Goal: Task Accomplishment & Management: Use online tool/utility

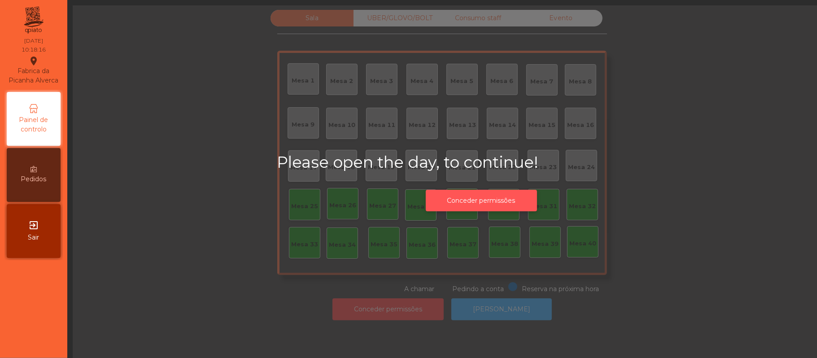
click at [515, 201] on button "Conceder permissões" at bounding box center [481, 201] width 111 height 22
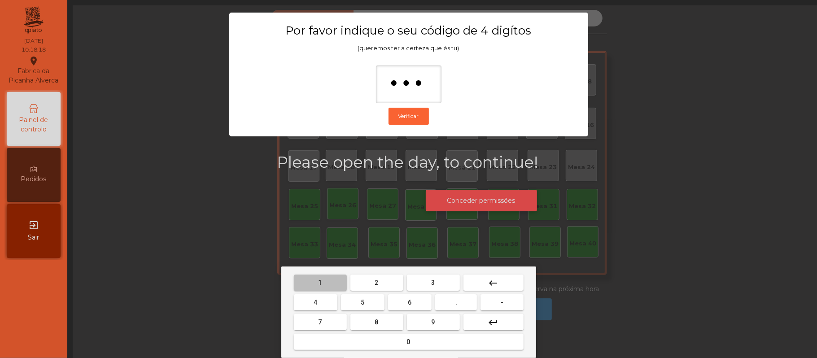
type input "****"
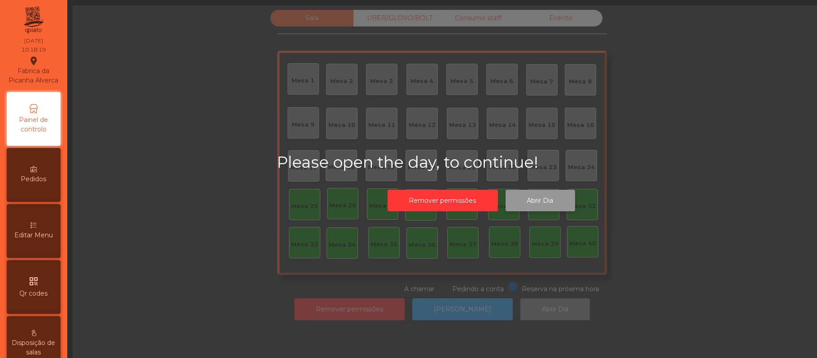
click at [546, 198] on button "Abrir Dia" at bounding box center [541, 201] width 70 height 22
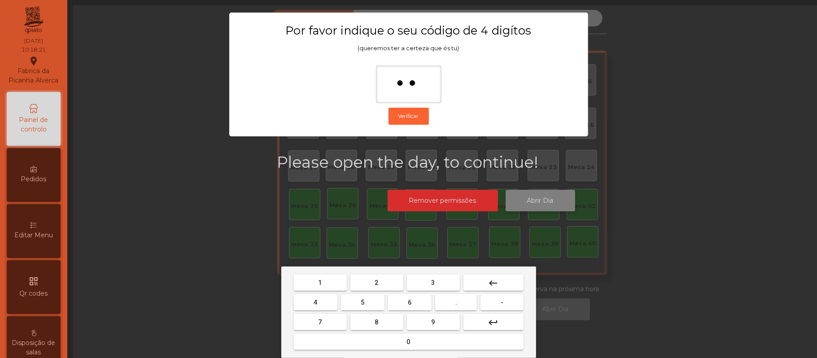
type input "***"
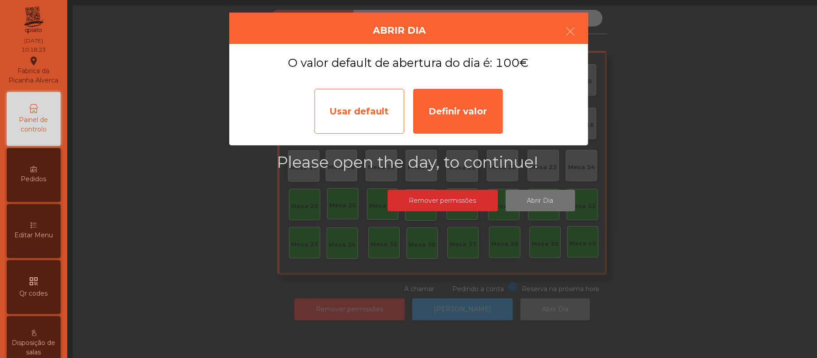
click at [362, 107] on div "Usar default" at bounding box center [360, 111] width 90 height 45
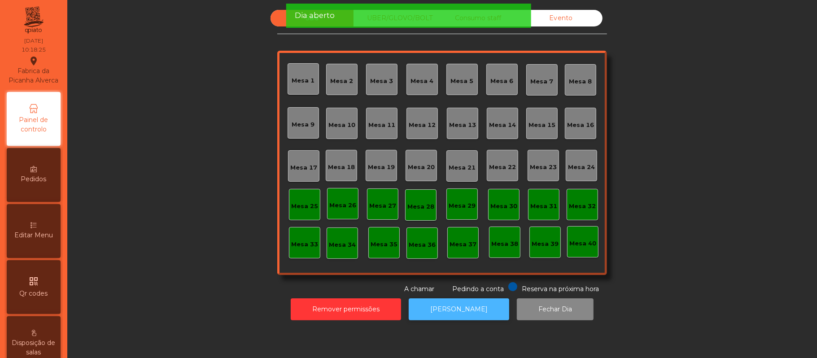
click at [469, 311] on button "[PERSON_NAME]" at bounding box center [459, 309] width 101 height 22
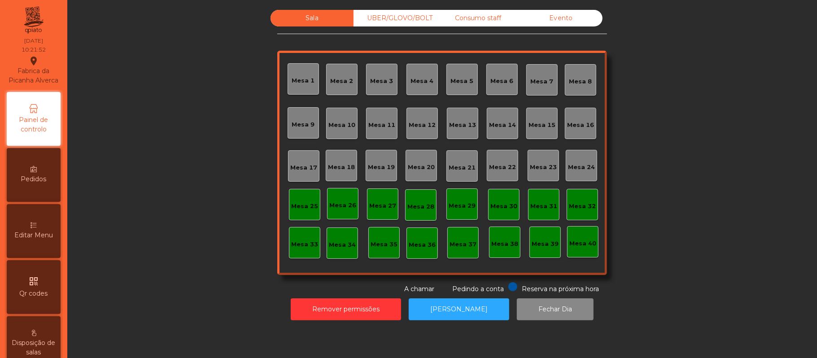
click at [546, 241] on div "Mesa 39" at bounding box center [545, 244] width 27 height 9
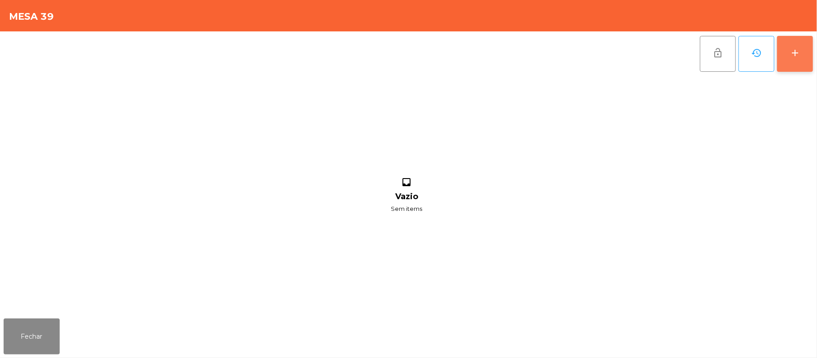
click at [813, 69] on button "add" at bounding box center [795, 54] width 36 height 36
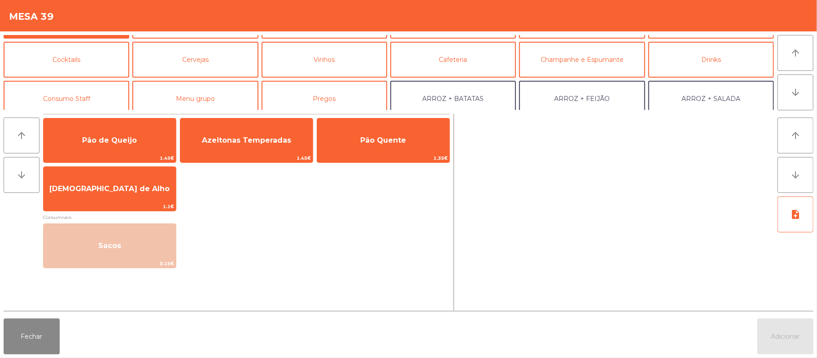
scroll to position [33, 0]
click at [89, 106] on button "Consumo Staff" at bounding box center [67, 98] width 126 height 36
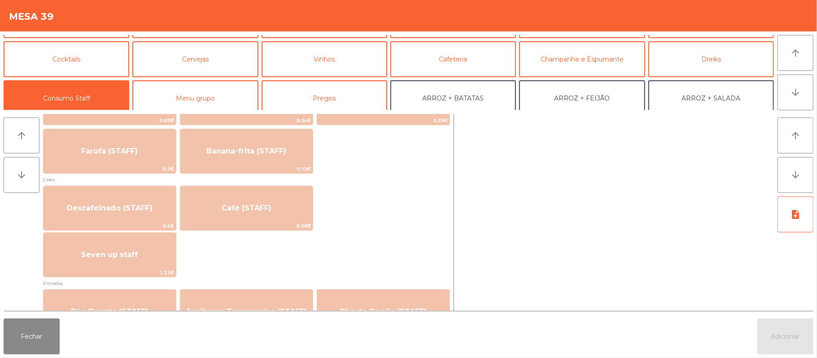
scroll to position [465, 0]
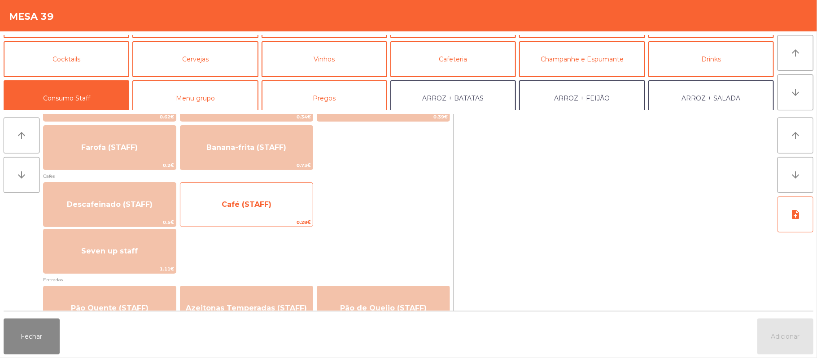
click at [272, 210] on span "Café (STAFF)" at bounding box center [246, 205] width 132 height 24
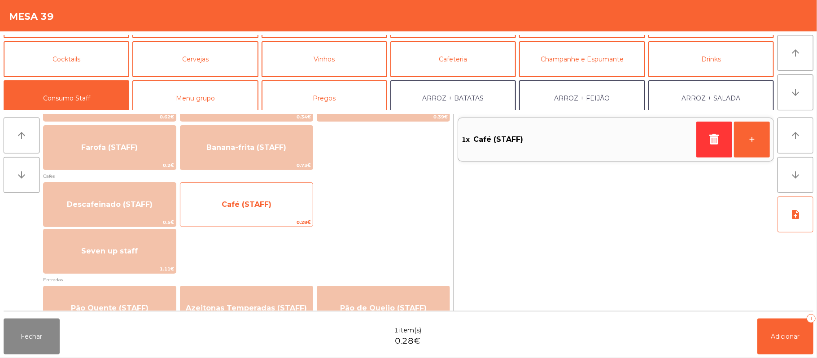
click at [268, 211] on span "Café (STAFF)" at bounding box center [246, 205] width 132 height 24
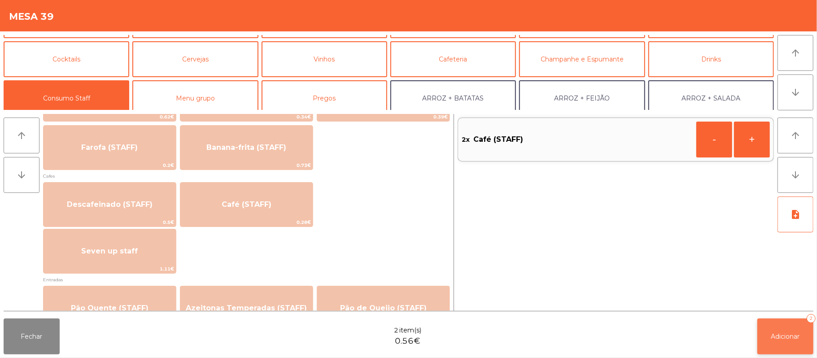
click at [787, 338] on span "Adicionar" at bounding box center [785, 337] width 29 height 8
